Goal: Find specific page/section: Find specific page/section

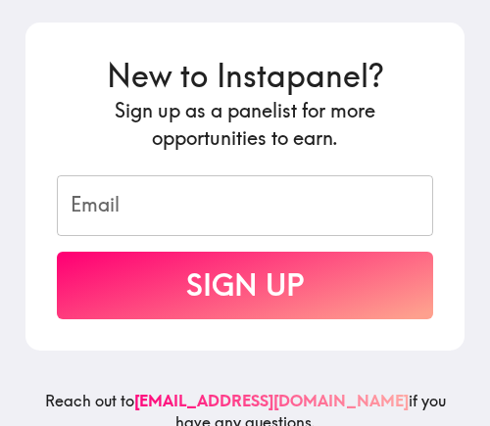
scroll to position [398, 0]
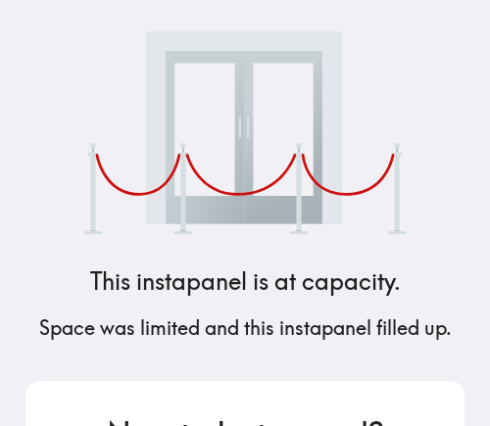
click at [336, 193] on img at bounding box center [244, 132] width 323 height 203
